Goal: Information Seeking & Learning: Learn about a topic

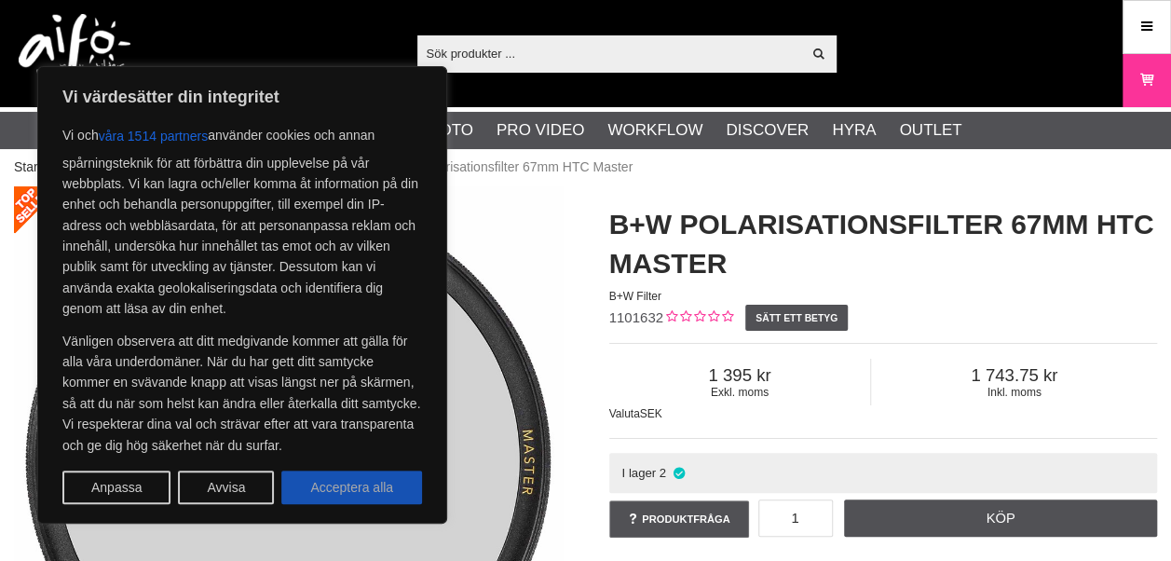
click at [373, 486] on button "Acceptera alla" at bounding box center [351, 487] width 141 height 34
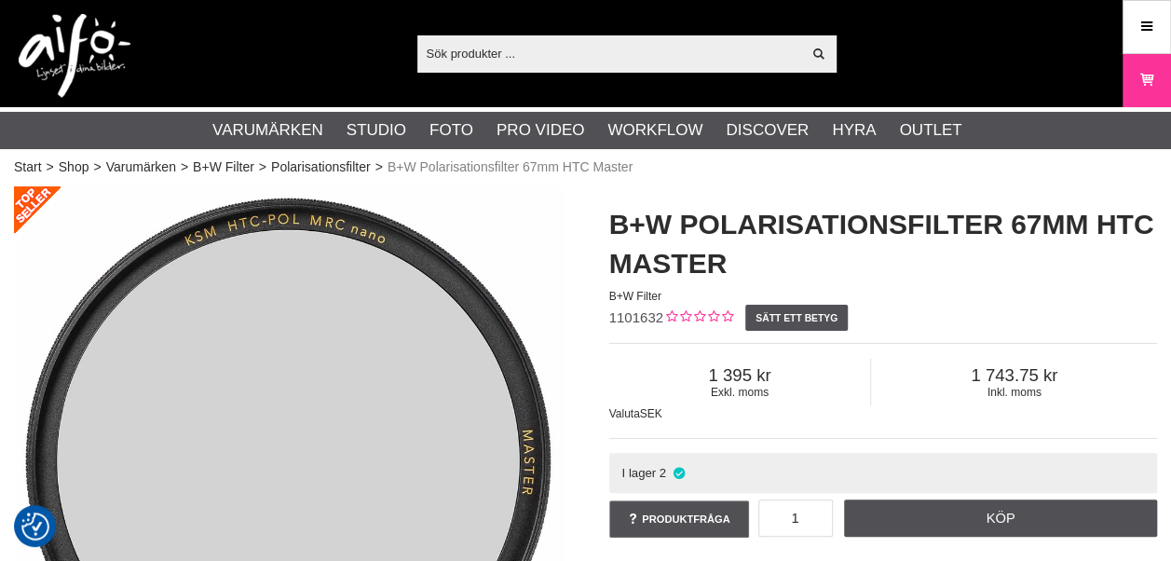
checkbox input "true"
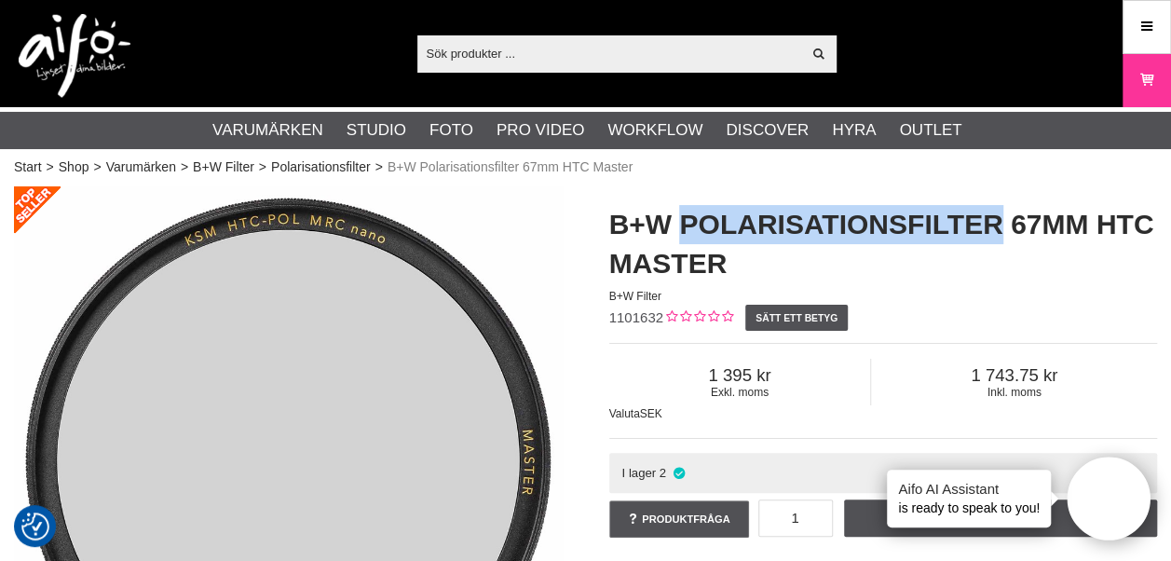
drag, startPoint x: 1002, startPoint y: 224, endPoint x: 683, endPoint y: 224, distance: 319.4
click at [683, 224] on h1 "B+W Polarisationsfilter 67mm HTC Master" at bounding box center [883, 244] width 549 height 78
copy h1 "Polarisationsfilter"
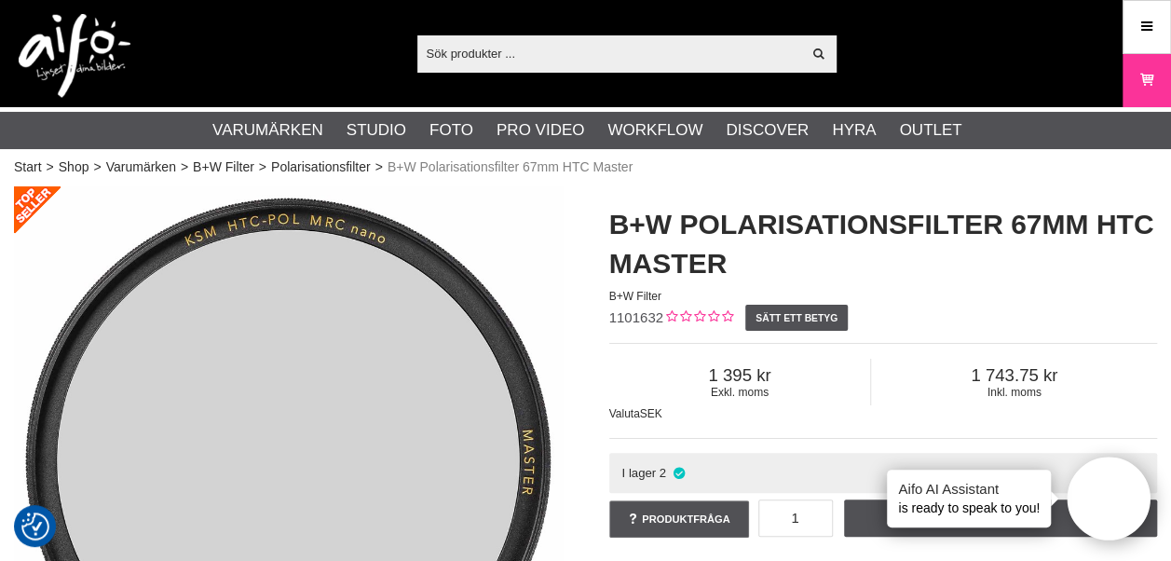
click at [960, 276] on h1 "B+W Polarisationsfilter 67mm HTC Master" at bounding box center [883, 244] width 549 height 78
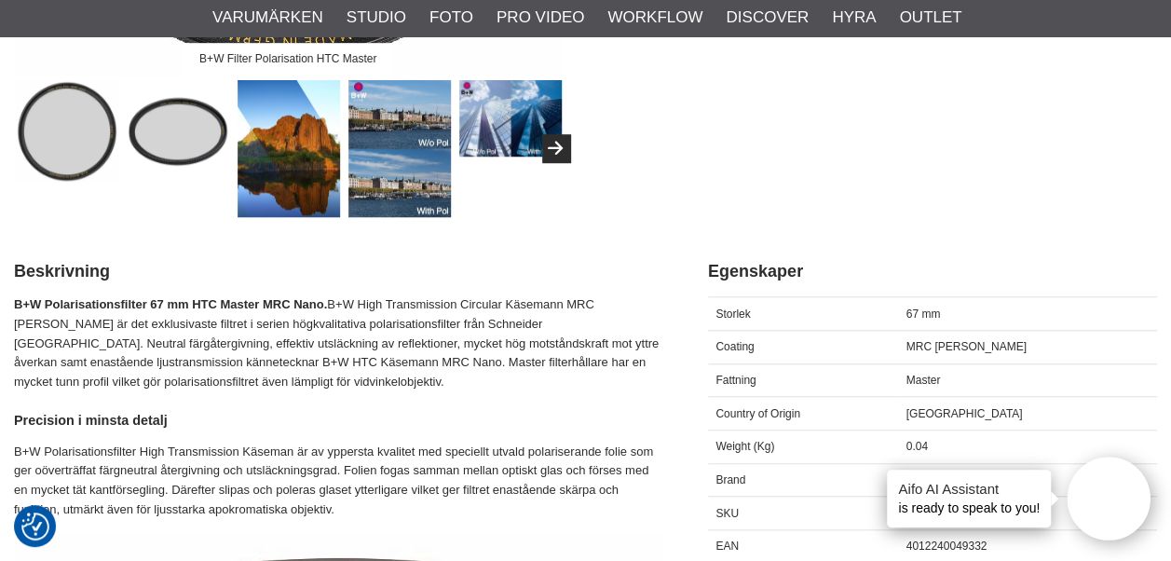
scroll to position [685, 0]
